Goal: Find specific page/section

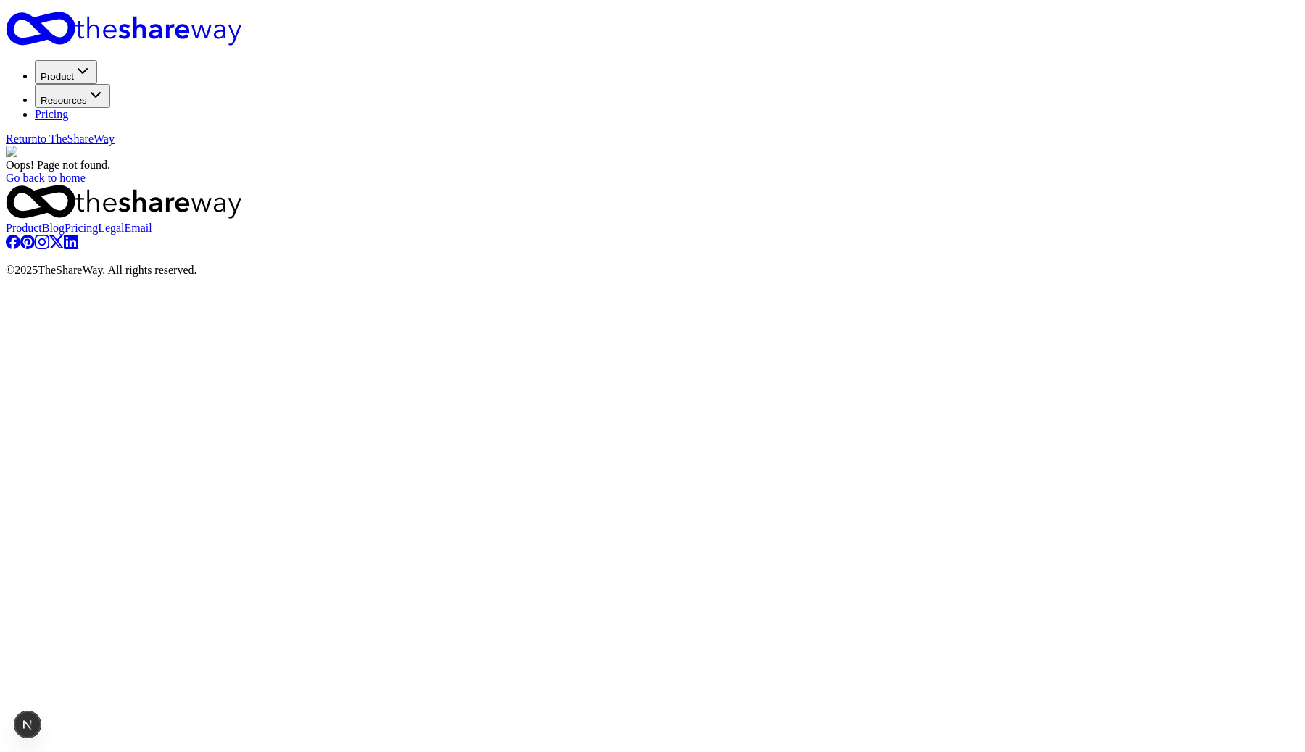
click at [1092, 185] on div "Oops! Page not found. Go back to home" at bounding box center [652, 165] width 1293 height 39
